Goal: Task Accomplishment & Management: Use online tool/utility

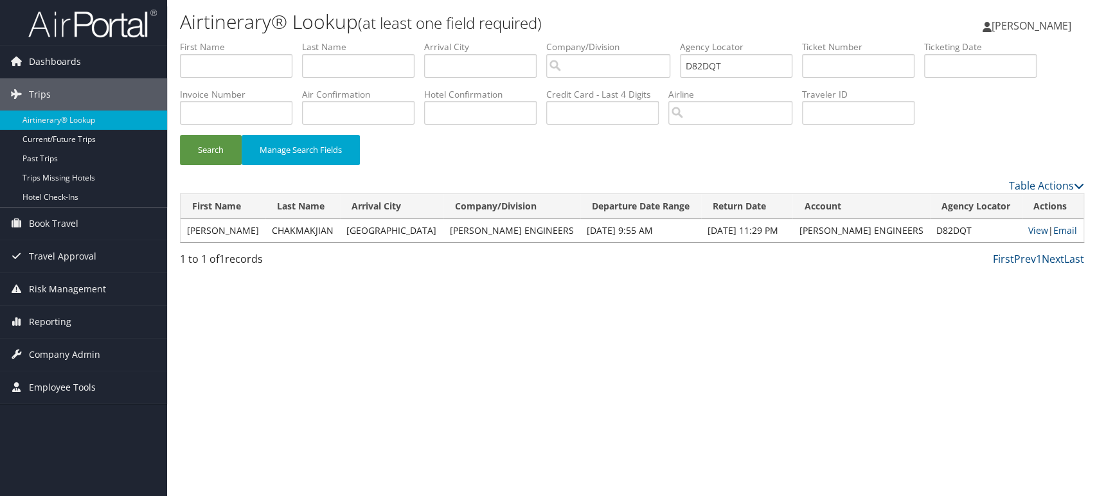
click at [104, 35] on img at bounding box center [92, 23] width 129 height 30
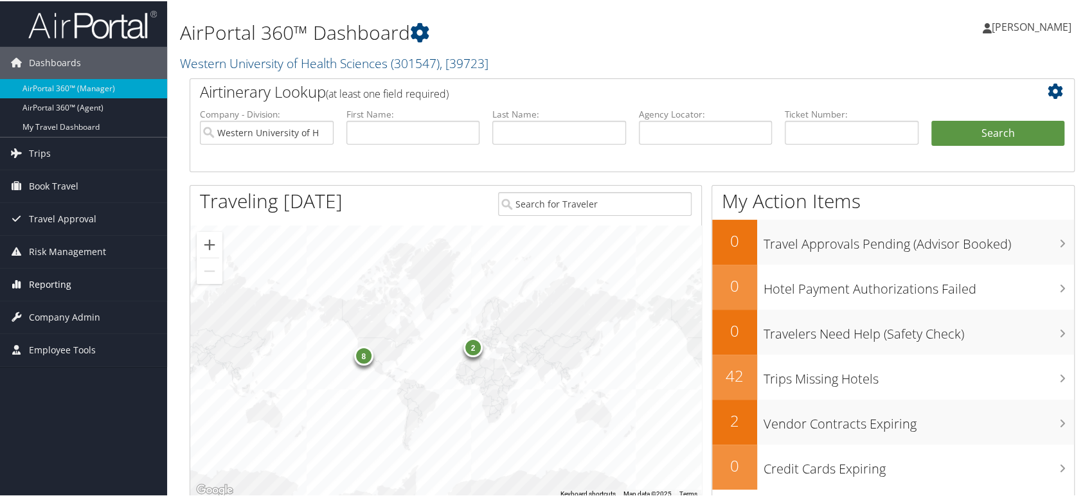
click at [55, 276] on span "Reporting" at bounding box center [50, 283] width 42 height 32
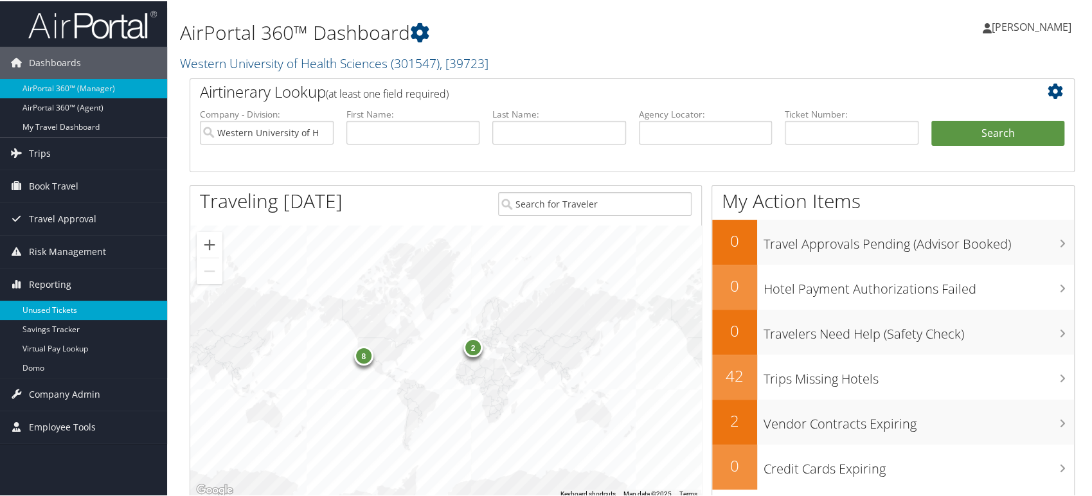
click at [44, 309] on link "Unused Tickets" at bounding box center [83, 309] width 167 height 19
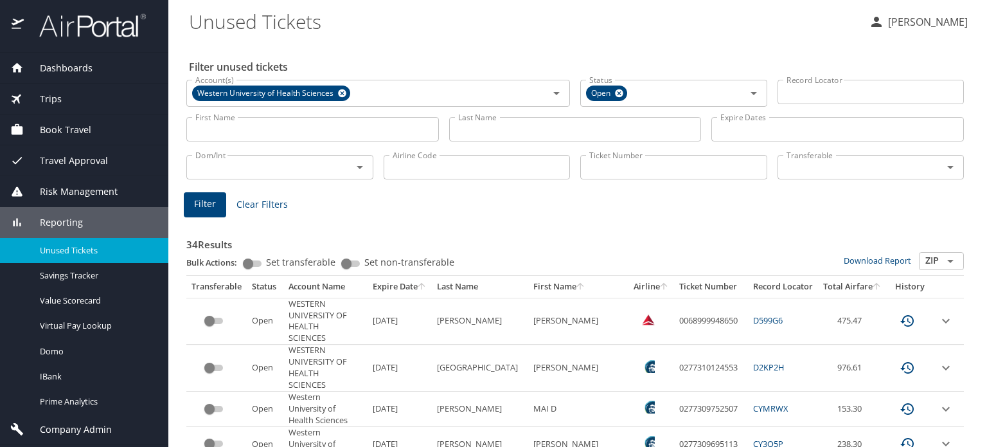
click at [416, 166] on input "Airline Code" at bounding box center [477, 167] width 187 height 24
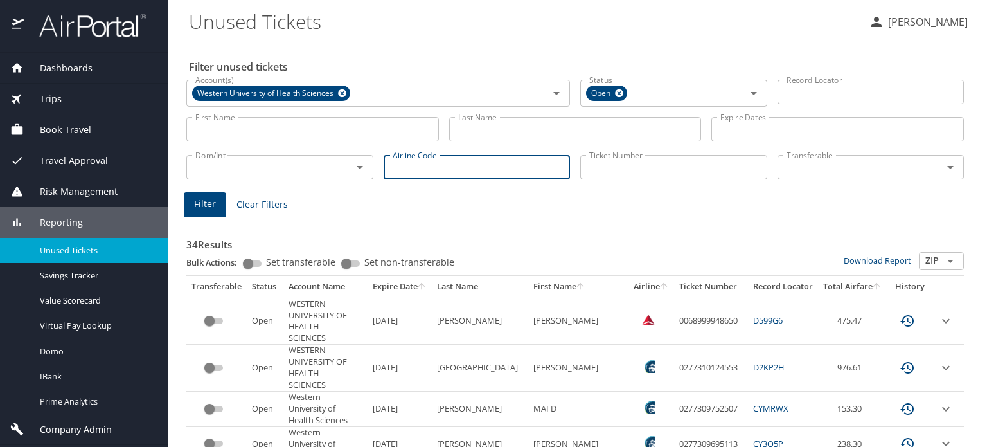
click at [319, 132] on input "First Name" at bounding box center [312, 129] width 253 height 24
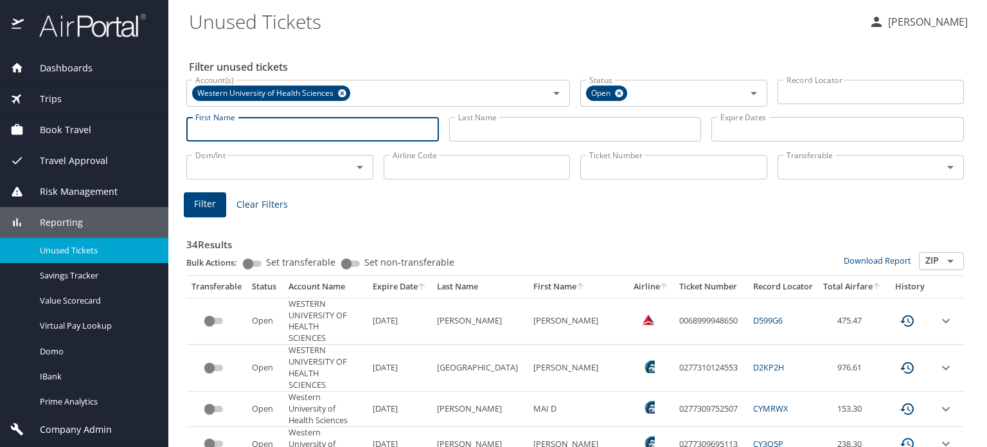
click at [485, 141] on input "Last Name" at bounding box center [575, 129] width 253 height 24
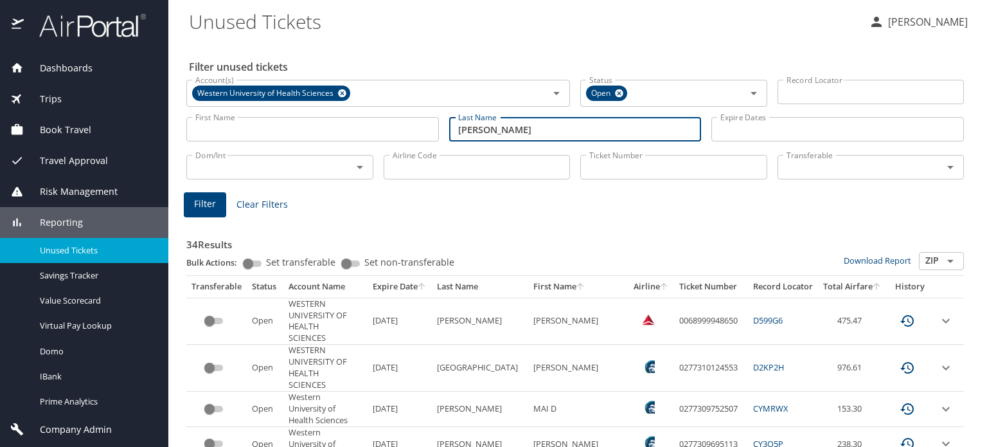
type input "wang"
click at [211, 206] on span "Filter" at bounding box center [205, 204] width 22 height 16
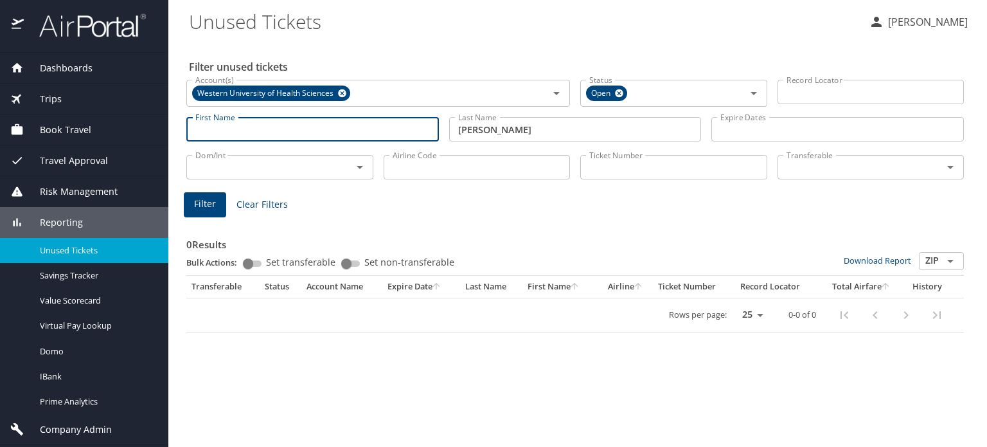
click at [296, 125] on input "First Name" at bounding box center [312, 129] width 253 height 24
type input "wang"
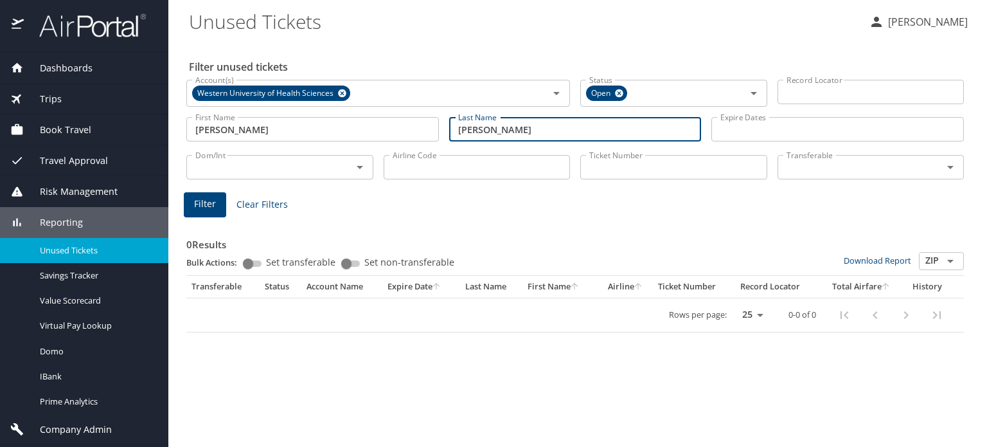
drag, startPoint x: 527, startPoint y: 133, endPoint x: 287, endPoint y: 123, distance: 240.0
click at [298, 128] on div "First Name wang First Name Last Name wang Last Name Expire Dates Expire Dates" at bounding box center [575, 130] width 788 height 46
click at [211, 210] on span "Filter" at bounding box center [205, 204] width 22 height 16
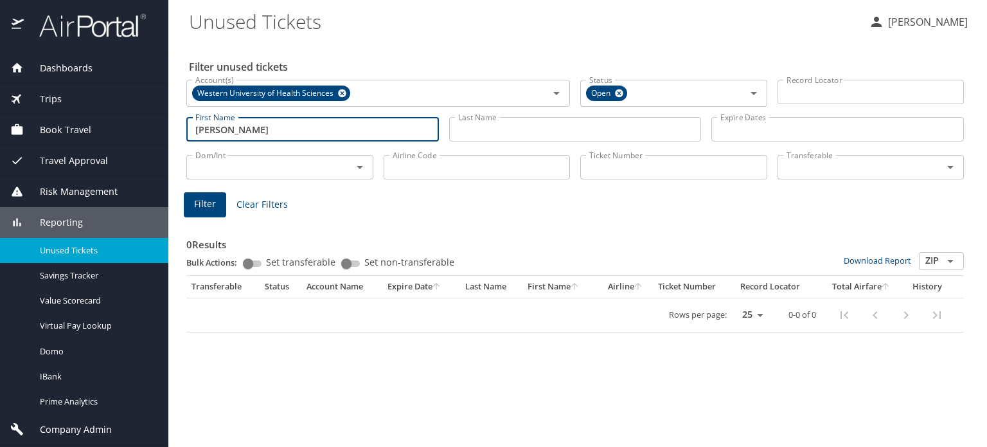
drag, startPoint x: 265, startPoint y: 125, endPoint x: 170, endPoint y: 145, distance: 97.1
click at [172, 145] on main "Unused Tickets Rangdibou Abonmai Filter unused tickets Account(s) Western Unive…" at bounding box center [577, 223] width 819 height 447
click at [189, 200] on button "Filter" at bounding box center [205, 204] width 42 height 25
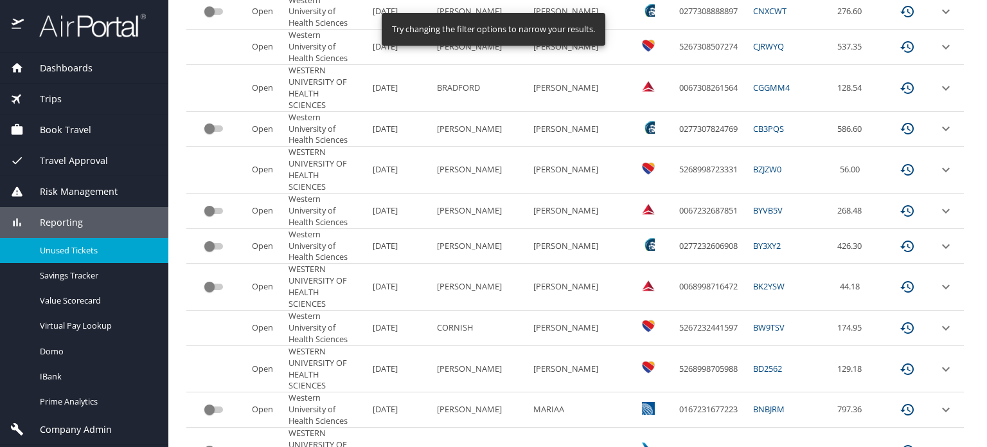
scroll to position [711, 0]
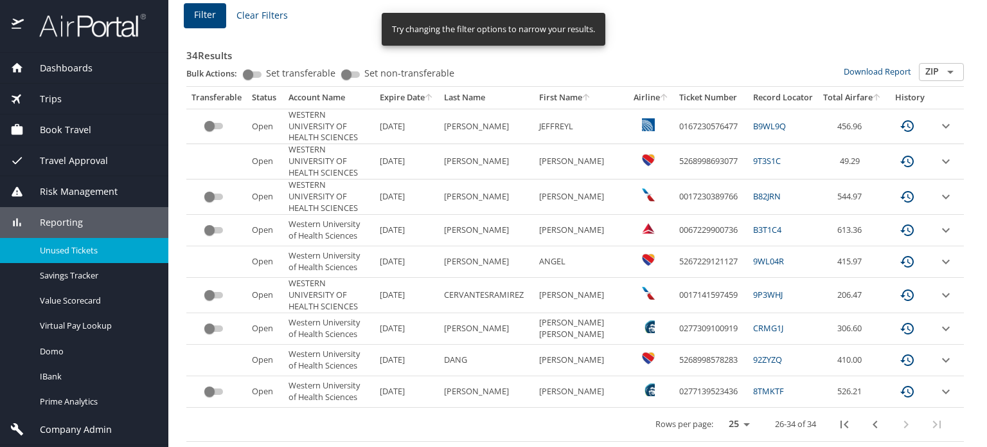
scroll to position [187, 0]
